Goal: Task Accomplishment & Management: Manage account settings

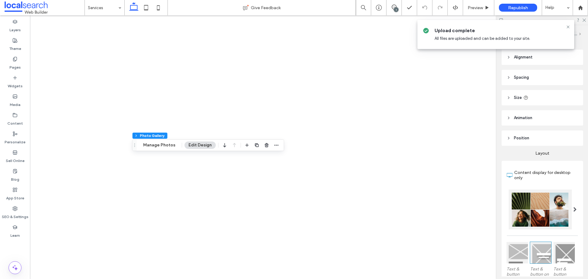
click at [569, 26] on icon at bounding box center [568, 27] width 5 height 5
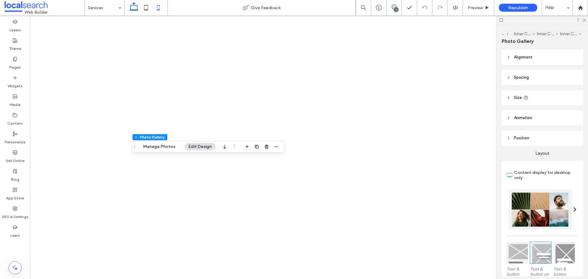
click at [159, 9] on icon at bounding box center [158, 8] width 12 height 12
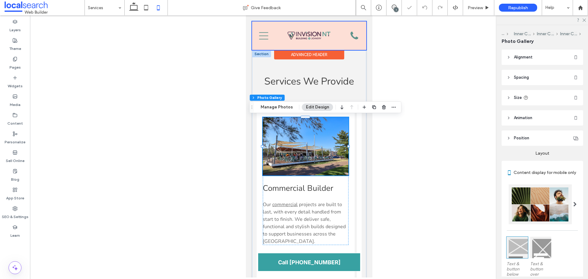
scroll to position [72, 0]
click at [350, 35] on div at bounding box center [309, 35] width 114 height 29
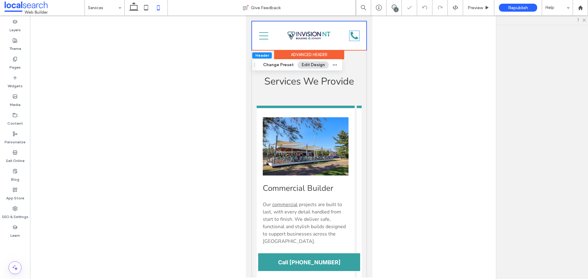
click at [350, 35] on div "Click to call" at bounding box center [354, 36] width 10 height 10
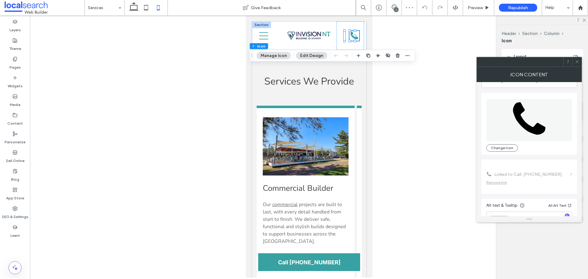
scroll to position [37, 0]
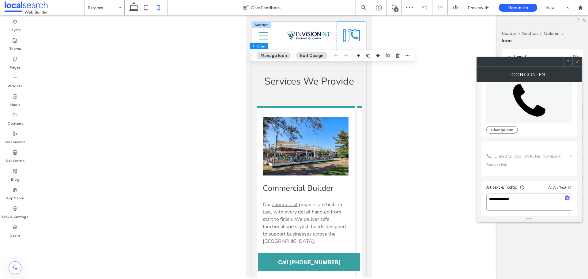
click at [524, 205] on textarea "**********" at bounding box center [530, 202] width 86 height 17
click at [526, 205] on textarea "**********" at bounding box center [530, 202] width 86 height 17
type textarea "**********"
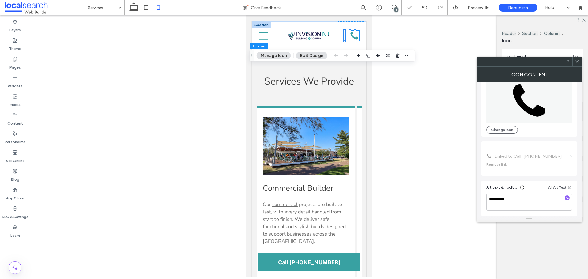
click at [581, 63] on div at bounding box center [577, 61] width 9 height 9
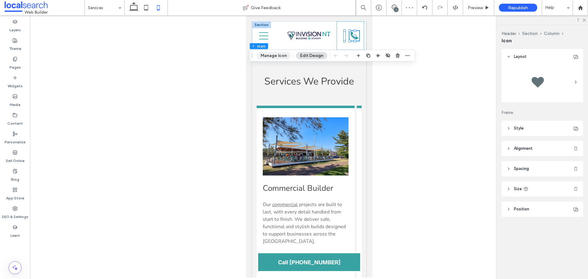
click at [272, 55] on button "Manage Icon" at bounding box center [274, 55] width 34 height 7
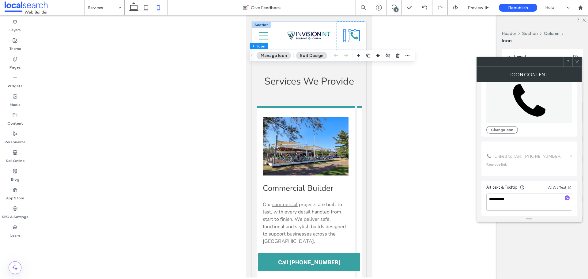
click at [578, 60] on icon at bounding box center [577, 61] width 5 height 5
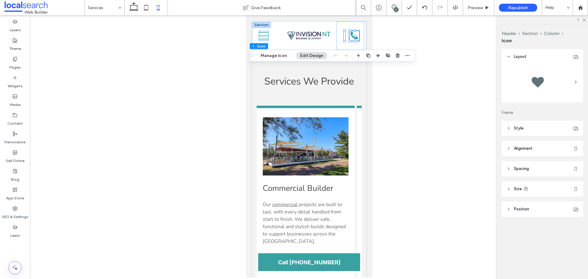
click at [262, 33] on icon "Menu Icon" at bounding box center [263, 35] width 9 height 9
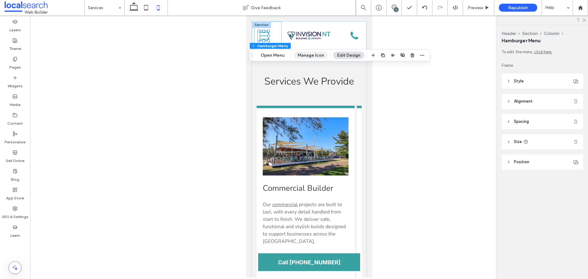
click at [303, 55] on button "Manage Icon" at bounding box center [311, 55] width 34 height 7
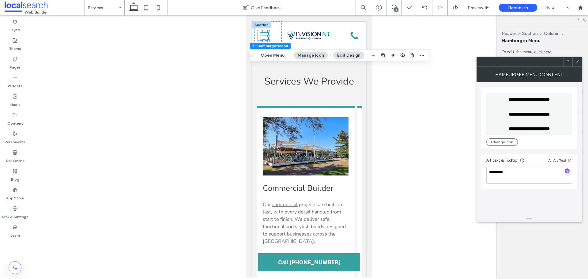
drag, startPoint x: 578, startPoint y: 63, endPoint x: 408, endPoint y: 49, distance: 170.0
click at [578, 63] on icon at bounding box center [577, 61] width 5 height 5
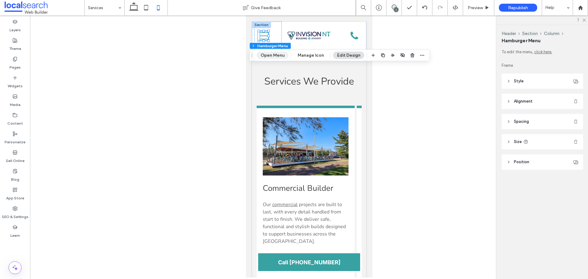
click at [278, 56] on button "Open Menu" at bounding box center [273, 55] width 32 height 7
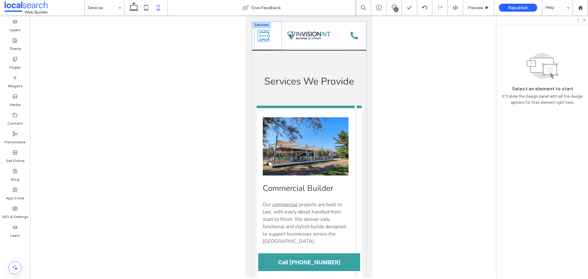
scroll to position [0, 0]
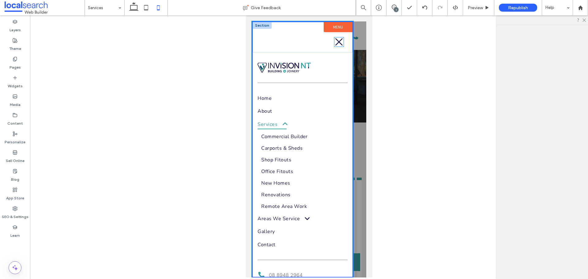
click at [334, 40] on icon "Exit Icon" at bounding box center [338, 41] width 9 height 9
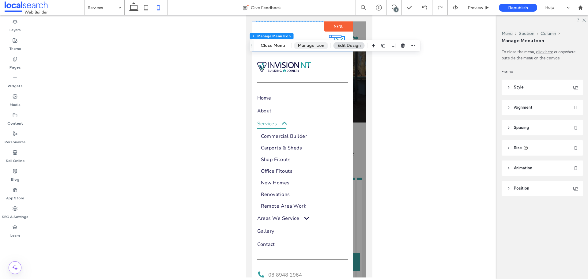
click at [303, 44] on button "Manage Icon" at bounding box center [311, 45] width 34 height 7
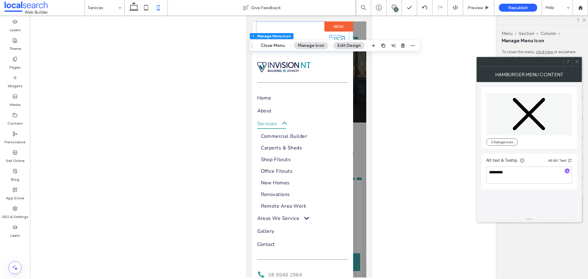
click at [580, 63] on div at bounding box center [577, 61] width 9 height 9
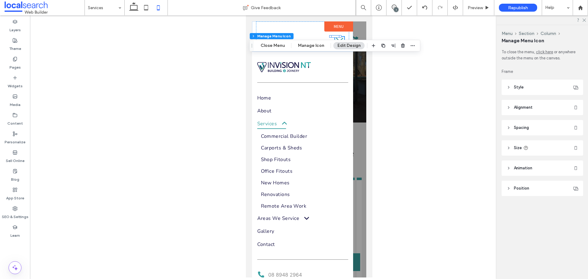
click at [358, 116] on div at bounding box center [309, 149] width 114 height 256
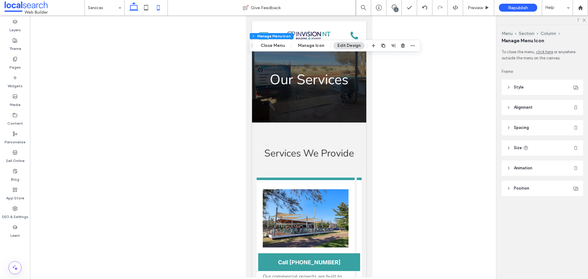
click at [130, 9] on icon at bounding box center [134, 8] width 12 height 12
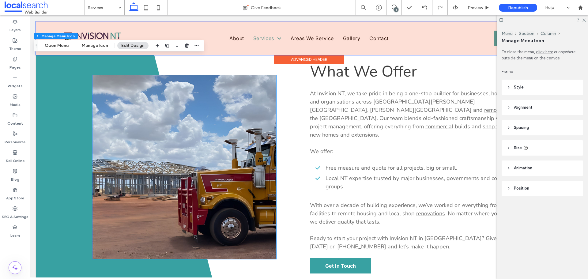
scroll to position [613, 0]
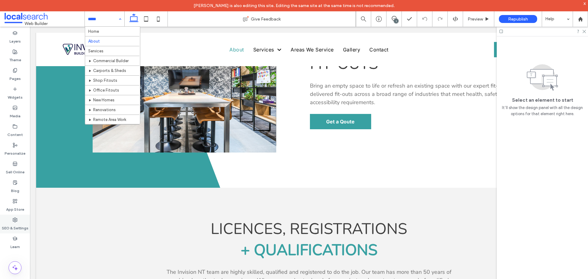
scroll to position [736, 0]
